Goal: Obtain resource: Download file/media

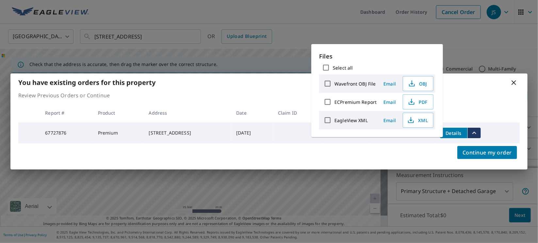
click at [511, 79] on icon at bounding box center [514, 83] width 8 height 8
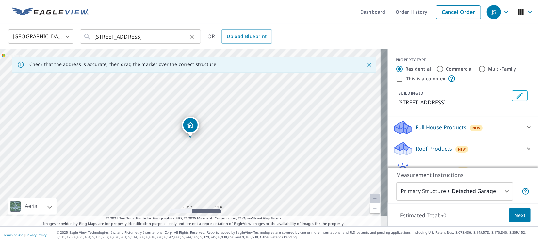
click at [190, 36] on icon "Clear" at bounding box center [192, 36] width 7 height 7
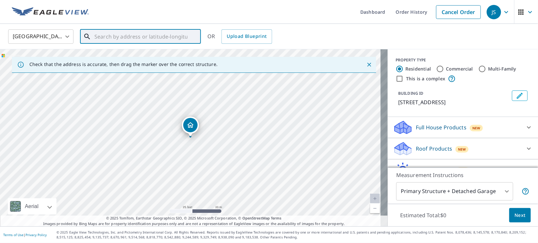
click at [184, 36] on input "text" at bounding box center [140, 36] width 93 height 18
paste input "5501 [PERSON_NAME]"
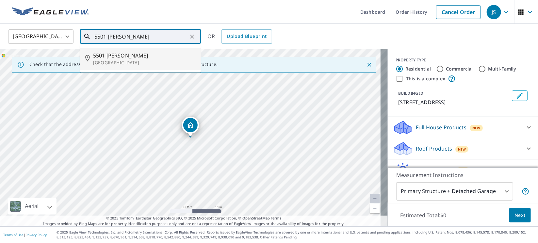
click at [117, 54] on span "5501 [PERSON_NAME]" at bounding box center [144, 56] width 103 height 8
type input "[STREET_ADDRESS][PERSON_NAME]"
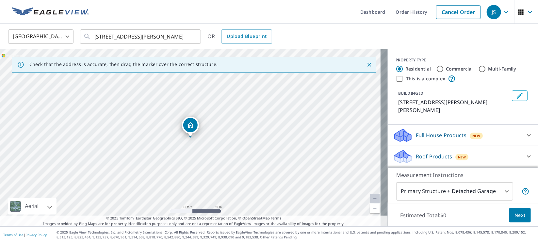
click at [408, 149] on div "Roof Products New" at bounding box center [457, 156] width 128 height 15
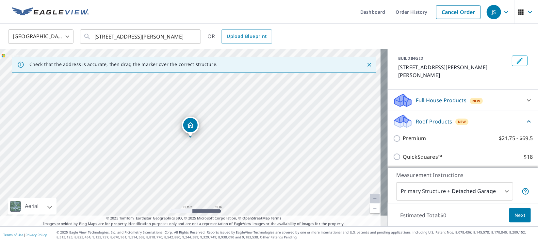
scroll to position [49, 0]
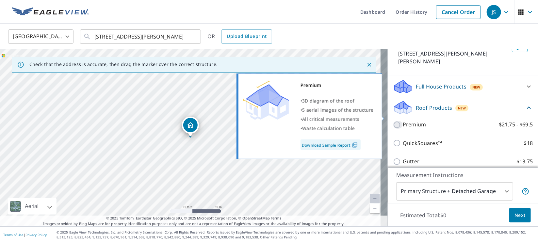
click at [393, 121] on input "Premium $21.75 - $69.5" at bounding box center [398, 125] width 10 height 8
checkbox input "true"
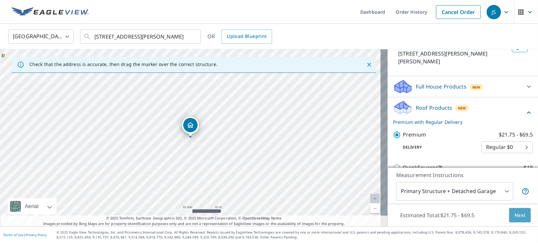
click at [519, 216] on button "Next" at bounding box center [520, 215] width 22 height 15
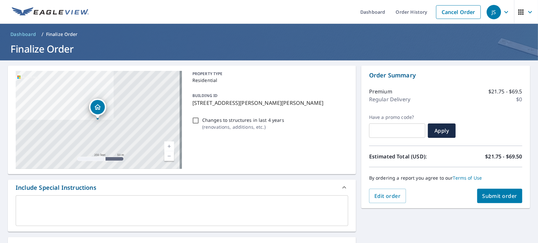
click at [488, 203] on div "Order Summary Premium $21.75 - $69.5 Regular Delivery $0 Have a promo code? ​ A…" at bounding box center [445, 137] width 169 height 143
click at [488, 199] on button "Submit order" at bounding box center [499, 196] width 45 height 14
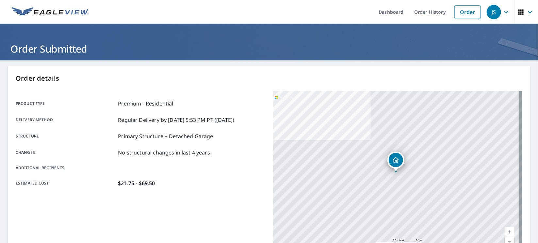
scroll to position [141, 0]
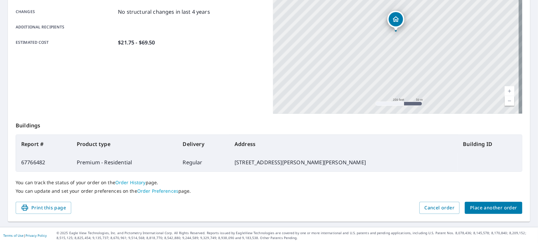
click at [478, 207] on span "Place another order" at bounding box center [493, 208] width 47 height 8
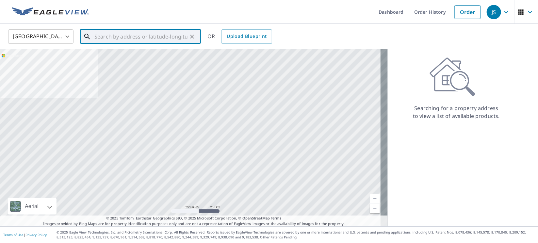
paste input "[STREET_ADDRESS]"
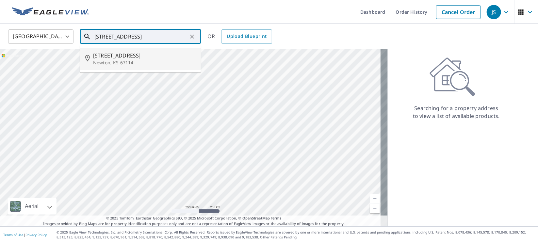
click at [125, 54] on span "[STREET_ADDRESS]" at bounding box center [144, 56] width 103 height 8
type input "[STREET_ADDRESS]"
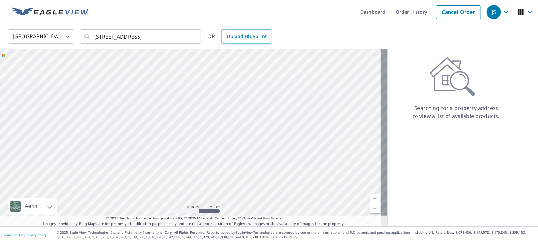
scroll to position [0, 0]
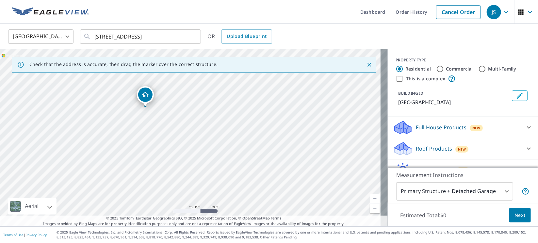
drag, startPoint x: 172, startPoint y: 116, endPoint x: 147, endPoint y: 96, distance: 32.1
drag, startPoint x: 233, startPoint y: 144, endPoint x: 249, endPoint y: 145, distance: 15.7
click at [420, 151] on div "Roof Products New" at bounding box center [457, 148] width 128 height 15
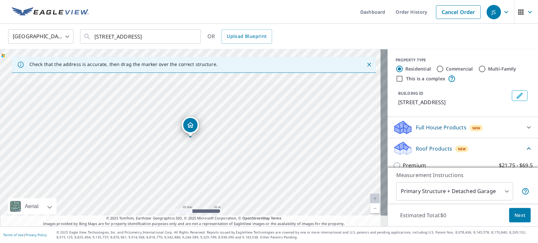
scroll to position [49, 0]
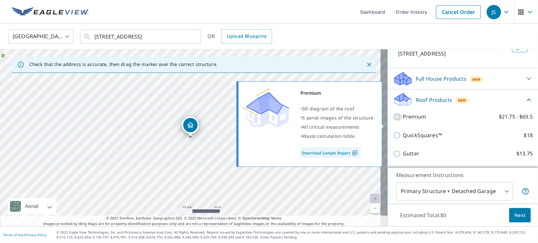
click at [393, 121] on input "Premium $21.75 - $69.5" at bounding box center [398, 117] width 10 height 8
checkbox input "true"
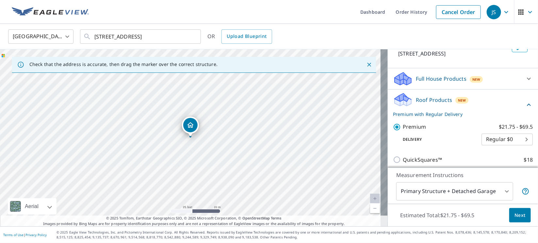
click at [511, 210] on button "Next" at bounding box center [520, 215] width 22 height 15
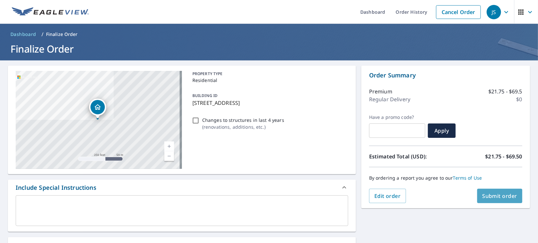
click at [485, 196] on span "Submit order" at bounding box center [499, 195] width 35 height 7
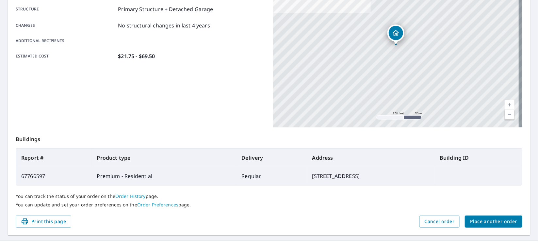
scroll to position [141, 0]
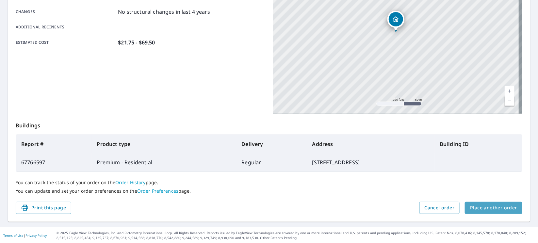
click at [501, 207] on span "Place another order" at bounding box center [493, 208] width 47 height 8
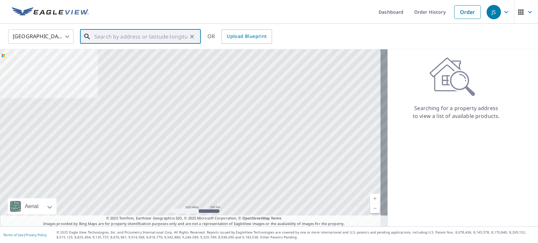
paste input "[STREET_ADDRESS]"
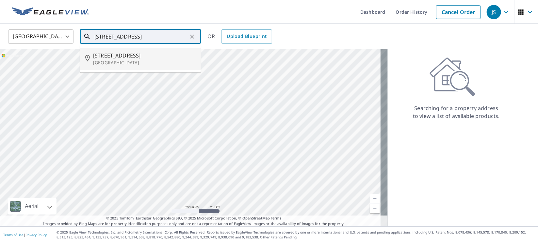
drag, startPoint x: 106, startPoint y: 59, endPoint x: 109, endPoint y: 50, distance: 9.4
click at [106, 58] on div "[STREET_ADDRESS]" at bounding box center [144, 59] width 103 height 14
type input "[STREET_ADDRESS]"
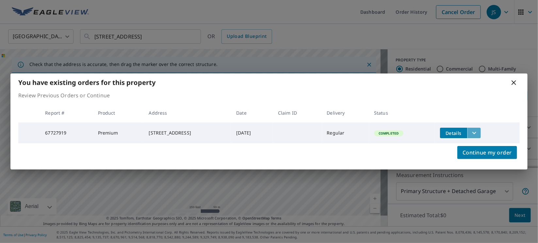
click at [476, 132] on icon "filesDropdownBtn-67727919" at bounding box center [474, 133] width 4 height 2
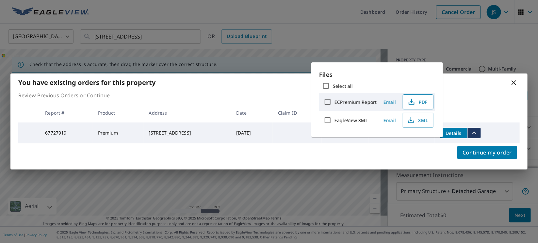
click at [418, 102] on span "PDF" at bounding box center [417, 102] width 21 height 8
click at [516, 27] on div "You have existing orders for this property Review Previous Orders or Continue R…" at bounding box center [269, 121] width 538 height 243
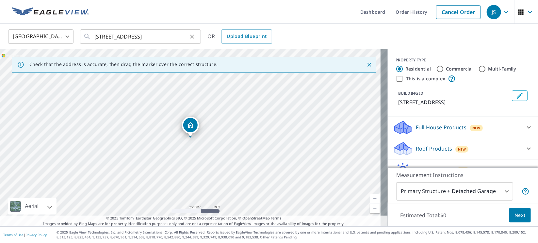
click at [191, 35] on icon "Clear" at bounding box center [192, 36] width 7 height 7
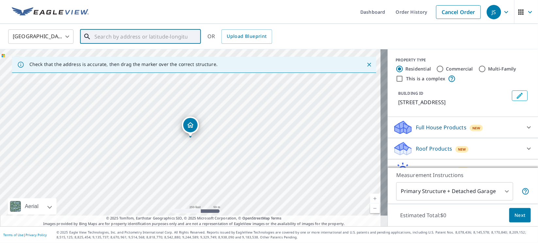
click at [169, 37] on input "text" at bounding box center [140, 36] width 93 height 18
paste input "[STREET_ADDRESS][PERSON_NAME]"
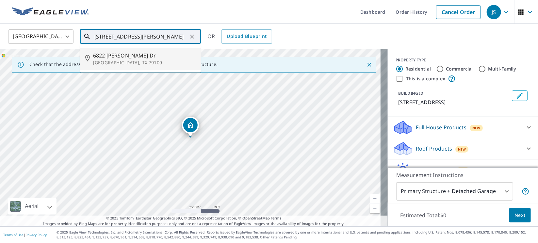
click at [133, 60] on p "[GEOGRAPHIC_DATA], TX 79109" at bounding box center [144, 62] width 103 height 7
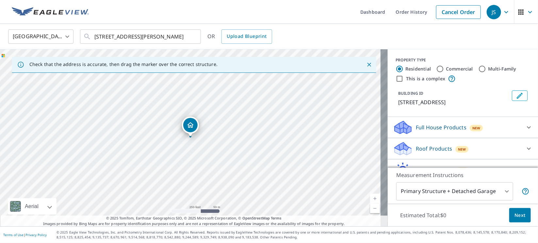
type input "[STREET_ADDRESS][PERSON_NAME]"
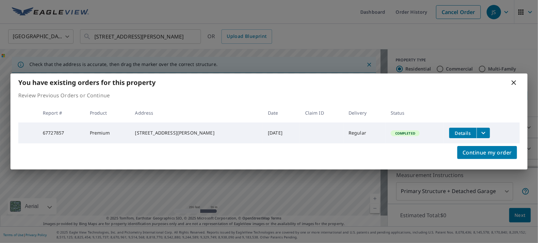
click at [479, 132] on icon "filesDropdownBtn-67727857" at bounding box center [483, 133] width 8 height 8
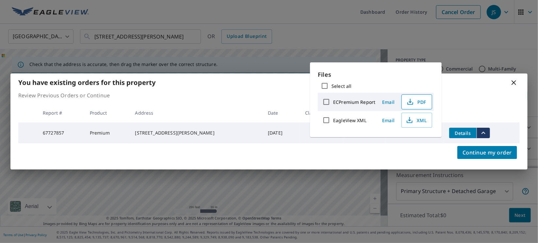
click at [418, 104] on span "PDF" at bounding box center [416, 102] width 21 height 8
click at [516, 31] on div "You have existing orders for this property Review Previous Orders or Continue R…" at bounding box center [269, 121] width 538 height 243
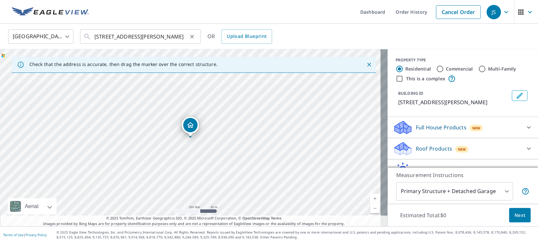
click at [192, 36] on icon "Clear" at bounding box center [192, 36] width 7 height 7
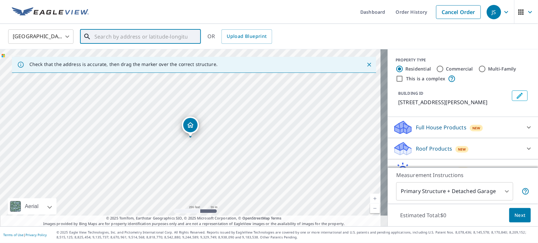
click at [155, 35] on input "text" at bounding box center [140, 36] width 93 height 18
paste input "240226 [PERSON_NAME] Dr"
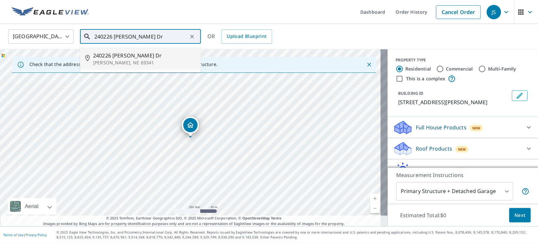
click at [120, 56] on span "240226 [PERSON_NAME] Dr" at bounding box center [144, 56] width 103 height 8
type input "[STREET_ADDRESS][PERSON_NAME][PERSON_NAME]"
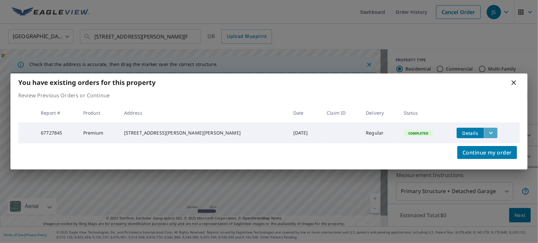
click at [487, 131] on icon "filesDropdownBtn-67727845" at bounding box center [491, 133] width 8 height 8
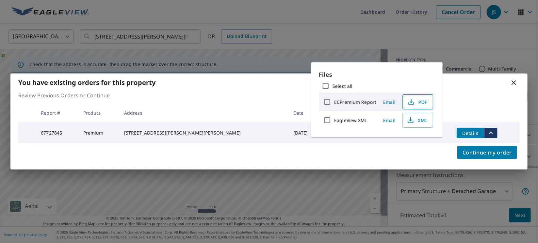
click at [414, 101] on span "PDF" at bounding box center [417, 102] width 21 height 8
drag, startPoint x: 512, startPoint y: 43, endPoint x: 492, endPoint y: 38, distance: 20.9
click at [512, 43] on div "You have existing orders for this property Review Previous Orders or Continue R…" at bounding box center [269, 121] width 538 height 243
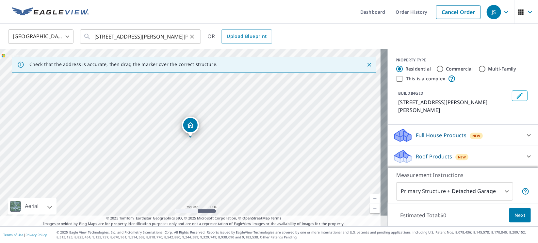
click at [190, 36] on icon "Clear" at bounding box center [192, 36] width 7 height 7
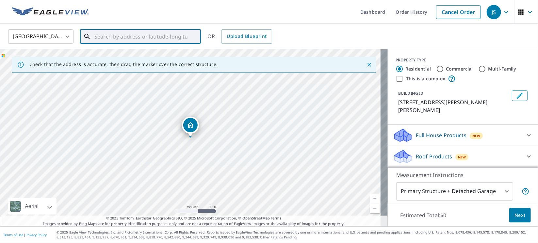
paste input "[GEOGRAPHIC_DATA]."
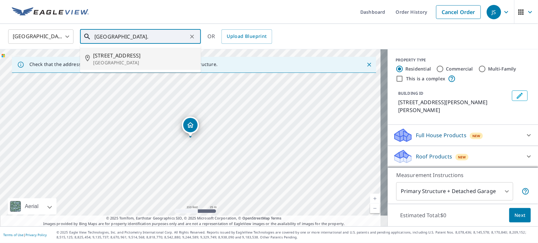
click at [113, 58] on span "[STREET_ADDRESS]" at bounding box center [144, 56] width 103 height 8
type input "[STREET_ADDRESS]"
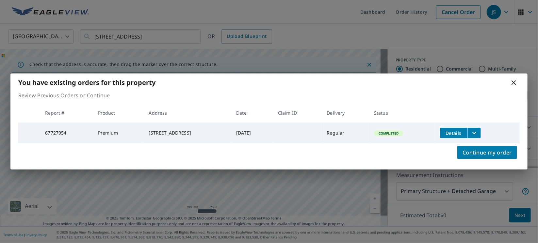
click at [476, 133] on icon "filesDropdownBtn-67727954" at bounding box center [474, 133] width 8 height 8
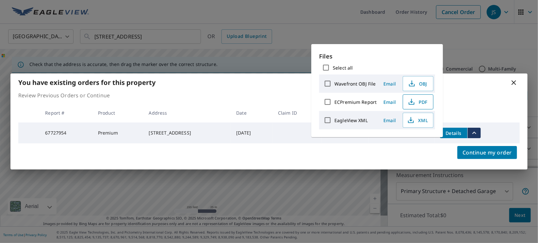
click at [421, 105] on span "PDF" at bounding box center [417, 102] width 21 height 8
click at [535, 26] on div "You have existing orders for this property Review Previous Orders or Continue R…" at bounding box center [269, 121] width 538 height 243
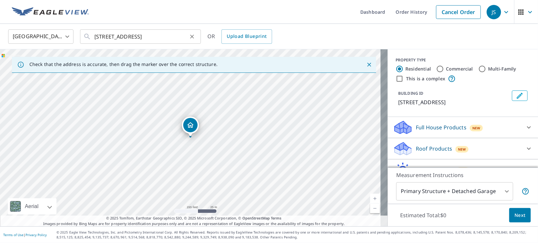
click at [192, 36] on icon "Clear" at bounding box center [192, 37] width 4 height 4
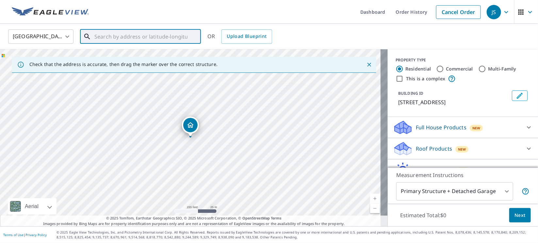
click at [172, 33] on input "text" at bounding box center [140, 36] width 93 height 18
paste input "[STREET_ADDRESS]"
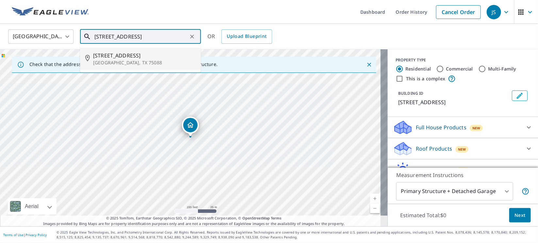
click at [127, 58] on span "[STREET_ADDRESS]" at bounding box center [144, 56] width 103 height 8
type input "[STREET_ADDRESS][PERSON_NAME]"
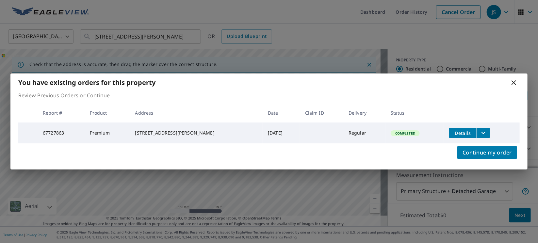
click at [480, 134] on icon "filesDropdownBtn-67727863" at bounding box center [483, 133] width 8 height 8
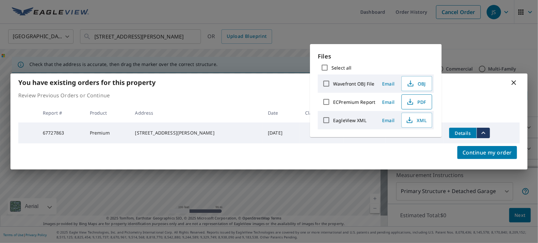
click at [421, 104] on span "PDF" at bounding box center [416, 102] width 21 height 8
drag, startPoint x: 525, startPoint y: 29, endPoint x: 510, endPoint y: 28, distance: 14.4
click at [525, 29] on div "You have existing orders for this property Review Previous Orders or Continue R…" at bounding box center [269, 121] width 538 height 243
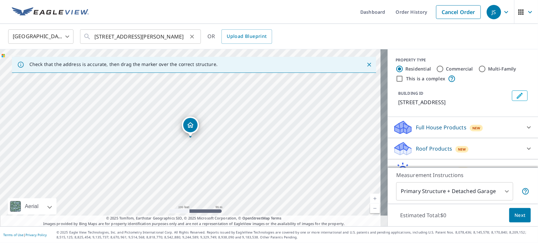
click at [191, 35] on icon "Clear" at bounding box center [192, 36] width 7 height 7
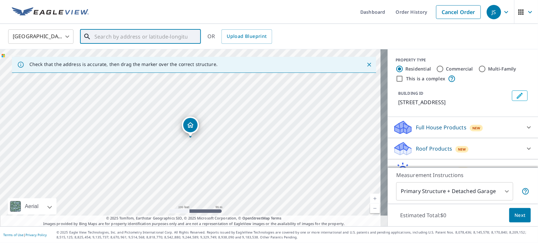
paste input "[STREET_ADDRESS]"
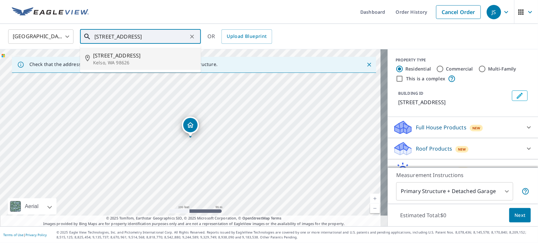
click at [117, 63] on p "Kelso, WA 98626" at bounding box center [144, 62] width 103 height 7
type input "[STREET_ADDRESS]"
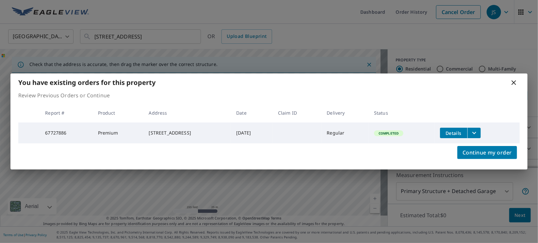
drag, startPoint x: 474, startPoint y: 130, endPoint x: 446, endPoint y: 134, distance: 27.7
click at [474, 130] on icon "filesDropdownBtn-67727886" at bounding box center [474, 133] width 8 height 8
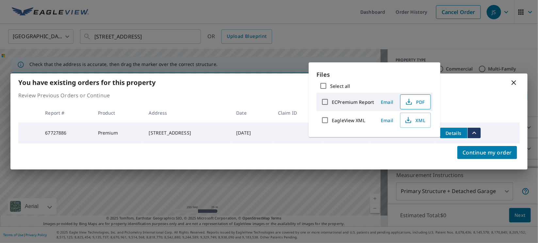
click at [421, 94] on button "PDF" at bounding box center [415, 101] width 31 height 15
click at [525, 29] on div "You have existing orders for this property Review Previous Orders or Continue R…" at bounding box center [269, 121] width 538 height 243
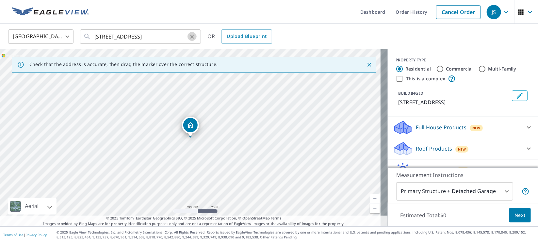
click at [194, 33] on icon "Clear" at bounding box center [192, 36] width 7 height 7
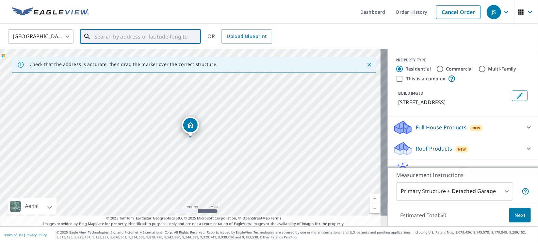
click at [173, 35] on input "text" at bounding box center [140, 36] width 93 height 18
paste input "[STREET_ADDRESS]"
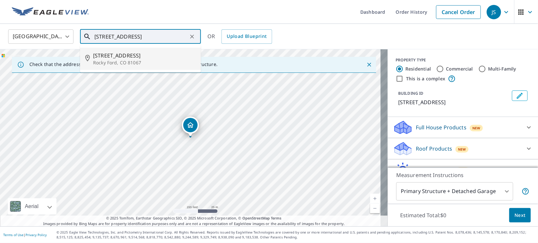
click at [114, 56] on span "[STREET_ADDRESS]" at bounding box center [144, 56] width 103 height 8
type input "[STREET_ADDRESS]"
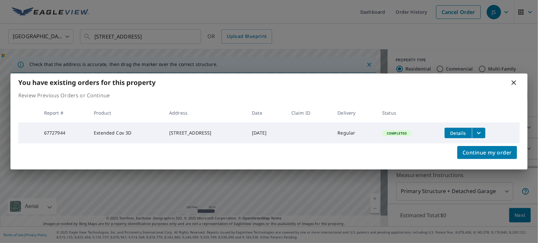
click at [483, 134] on icon "filesDropdownBtn-67727944" at bounding box center [479, 133] width 8 height 8
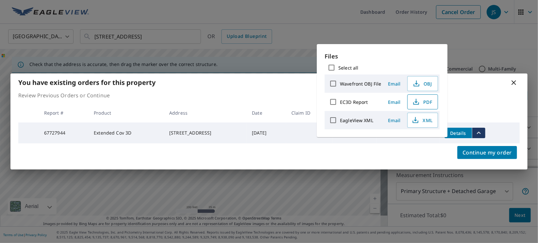
click at [428, 102] on span "PDF" at bounding box center [421, 102] width 21 height 8
click at [521, 37] on div "You have existing orders for this property Review Previous Orders or Continue R…" at bounding box center [269, 121] width 538 height 243
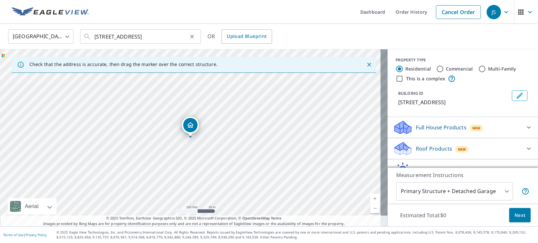
drag, startPoint x: 192, startPoint y: 37, endPoint x: 185, endPoint y: 29, distance: 10.2
click at [192, 37] on icon "Clear" at bounding box center [192, 36] width 7 height 7
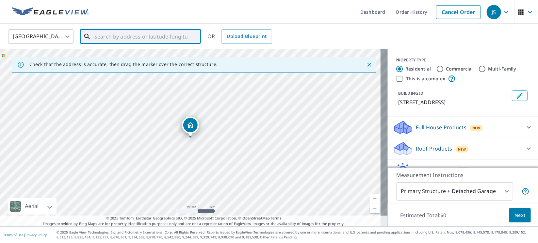
click at [151, 39] on input "text" at bounding box center [140, 36] width 93 height 18
paste input "[STREET_ADDRESS]"
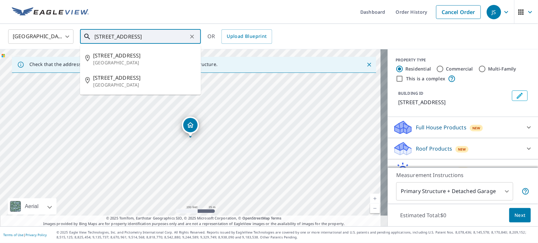
drag, startPoint x: 151, startPoint y: 39, endPoint x: 124, endPoint y: 32, distance: 27.0
click at [124, 32] on input "[STREET_ADDRESS]" at bounding box center [140, 36] width 93 height 18
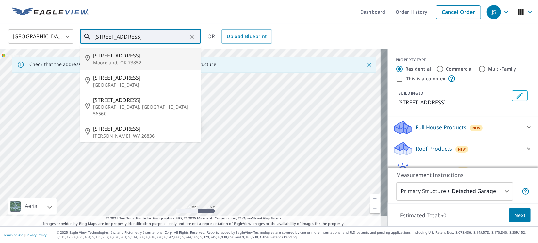
click at [123, 55] on span "[STREET_ADDRESS]" at bounding box center [144, 56] width 103 height 8
type input "[STREET_ADDRESS]"
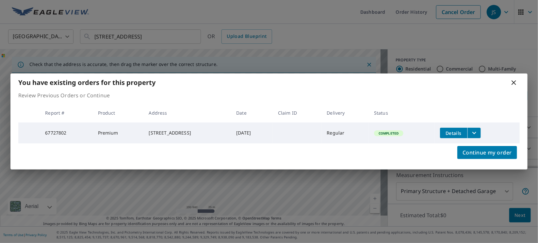
click at [478, 133] on icon "filesDropdownBtn-67727802" at bounding box center [474, 133] width 8 height 8
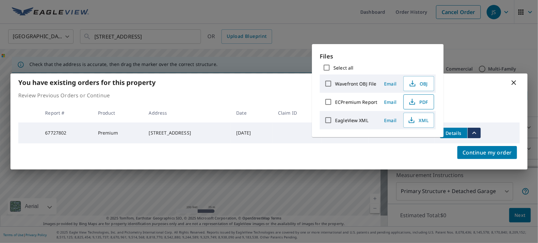
click at [417, 100] on span "PDF" at bounding box center [418, 102] width 21 height 8
click at [536, 39] on div "You have existing orders for this property Review Previous Orders or Continue R…" at bounding box center [269, 121] width 538 height 243
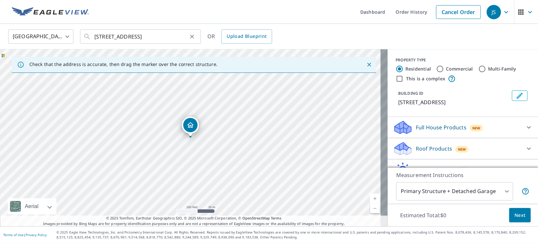
click at [191, 36] on icon "Clear" at bounding box center [192, 36] width 7 height 7
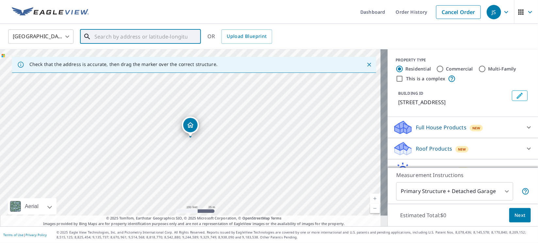
click at [172, 34] on input "text" at bounding box center [140, 36] width 93 height 18
paste input "5501 [PERSON_NAME]"
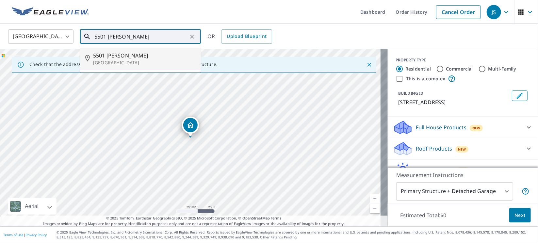
click at [105, 59] on span "5501 [PERSON_NAME]" at bounding box center [144, 56] width 103 height 8
type input "[STREET_ADDRESS][PERSON_NAME]"
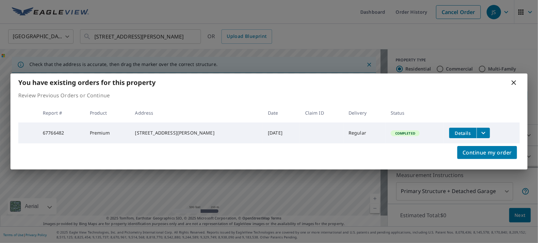
click at [480, 129] on button "filesDropdownBtn-67766482" at bounding box center [482, 133] width 13 height 10
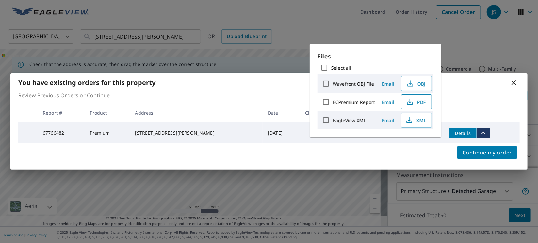
click at [419, 103] on span "PDF" at bounding box center [415, 102] width 21 height 8
